Goal: Communication & Community: Answer question/provide support

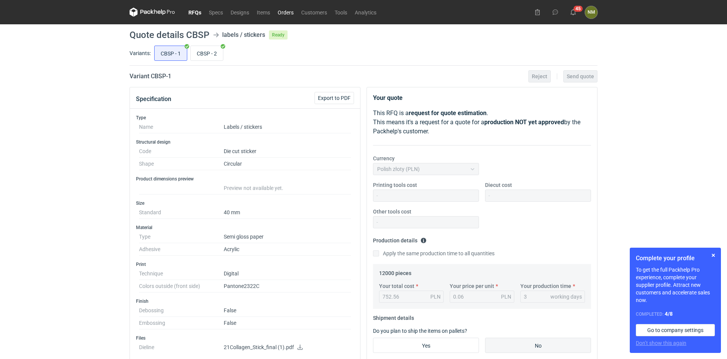
click at [291, 11] on link "Orders" at bounding box center [286, 12] width 24 height 9
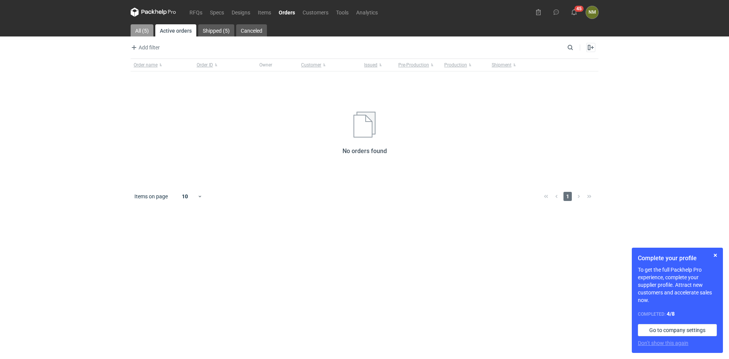
click at [144, 31] on link "All (5)" at bounding box center [142, 30] width 23 height 12
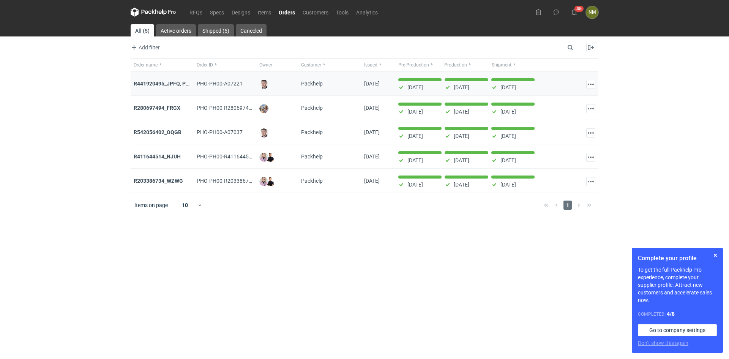
click at [165, 83] on strong "R441920495_JPFQ, PHIE, QSLV" at bounding box center [172, 83] width 76 height 6
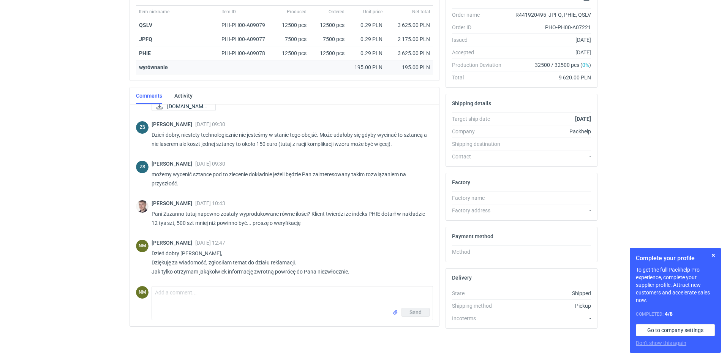
scroll to position [496, 0]
click at [235, 286] on form "Comment message Send" at bounding box center [291, 303] width 281 height 34
click at [224, 300] on textarea "Comment message" at bounding box center [292, 296] width 281 height 21
paste textarea "zdjęcie z procesu pakowania: Mamy 50 paczek po 250 sztuk, dodatkowo w paczce zw…"
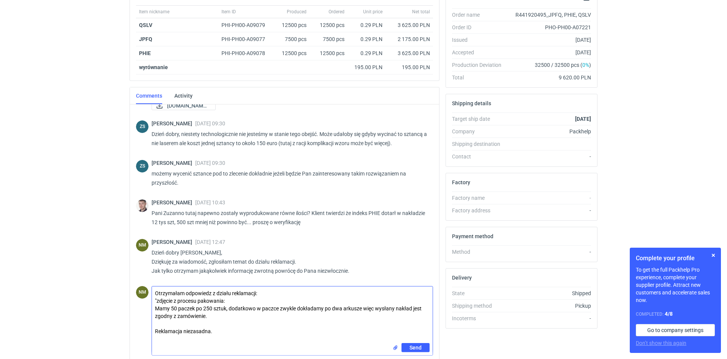
click at [158, 302] on textarea "Otrzymałam odpowiedz z działu reklamacji: "zdjęcie z procesu pakowania: Mamy 50…" at bounding box center [292, 314] width 281 height 57
drag, startPoint x: 252, startPoint y: 293, endPoint x: 265, endPoint y: 303, distance: 15.5
click at [260, 300] on textarea "Otrzymałam odpowiedz z działu reklamacji: "Przesyłam zdjęcie z procesu pakowani…" at bounding box center [292, 314] width 281 height 57
click at [265, 303] on textarea "Otrzymałam odpowiedz z działu reklamacji: "Przesyłam zdjęcie z procesu pakowani…" at bounding box center [292, 314] width 281 height 57
click at [193, 324] on textarea "Otrzymałam odpowiedz z działu reklamacji: "Przesyłam zdjęcie z procesu pakowani…" at bounding box center [292, 314] width 281 height 57
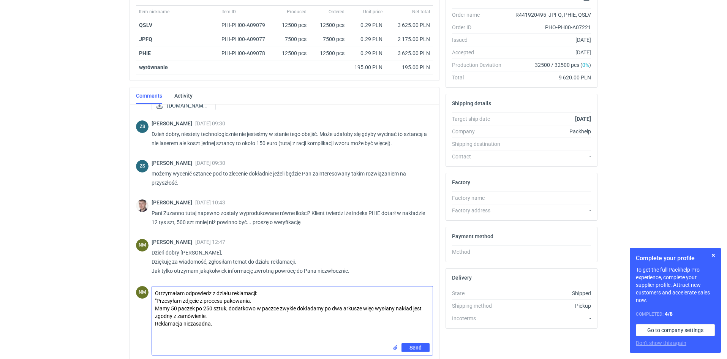
click at [224, 321] on textarea "Otrzymałam odpowiedz z działu reklamacji: "Przesyłam zdjęcie z procesu pakowani…" at bounding box center [292, 314] width 281 height 57
type textarea "Otrzymałam odpowiedz z działu reklamacji: "Przesyłam zdjęcie z procesu pakowani…"
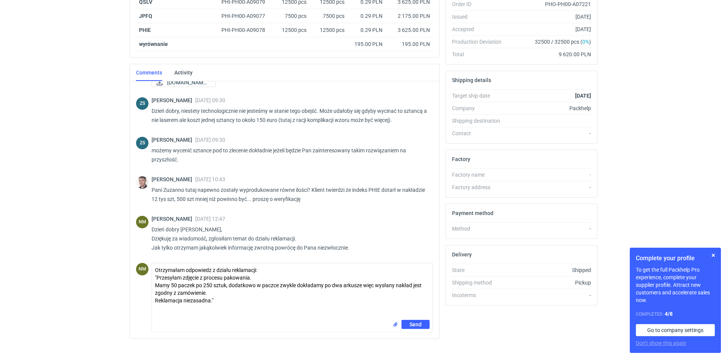
scroll to position [162, 0]
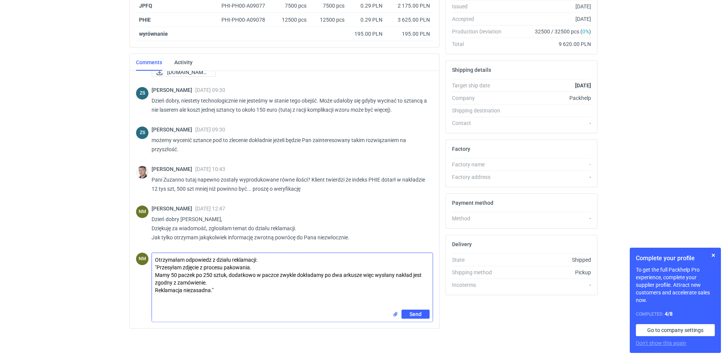
click at [396, 313] on input "file" at bounding box center [395, 314] width 6 height 8
click at [417, 329] on span "Send" at bounding box center [415, 330] width 12 height 5
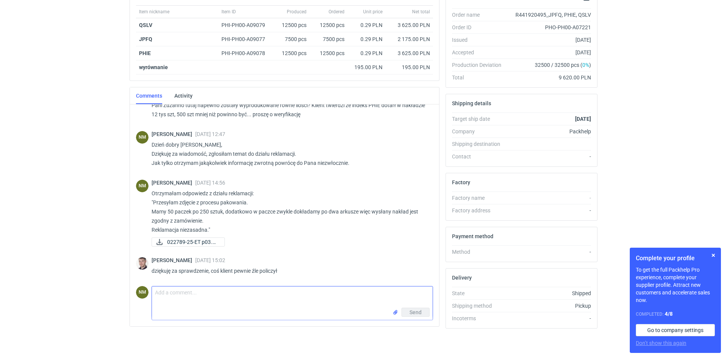
scroll to position [604, 0]
